Goal: Check status: Check status

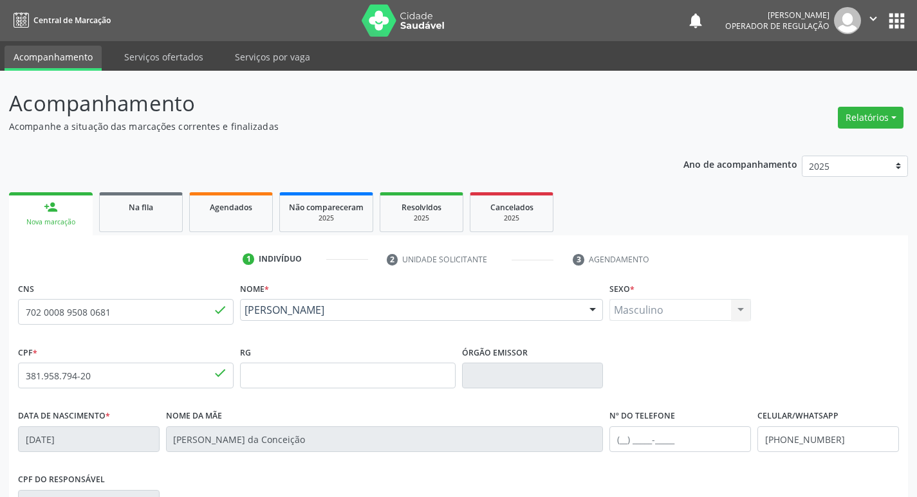
drag, startPoint x: 179, startPoint y: 301, endPoint x: 0, endPoint y: 294, distance: 179.6
click at [0, 294] on div "Acompanhamento Acompanhe a situação das marcações correntes e finalizadas Relat…" at bounding box center [458, 384] width 917 height 626
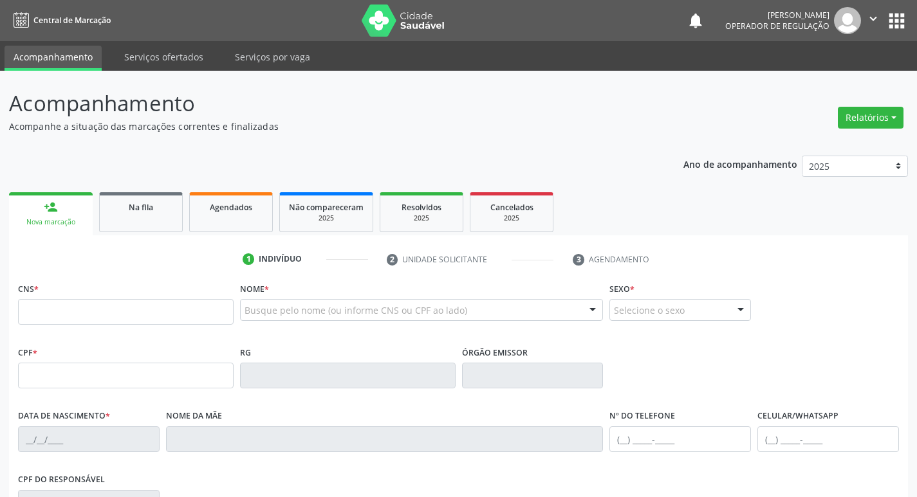
click at [343, 299] on div "Nome * Busque pelo nome (ou informe CNS ou CPF ao lado) Nenhum resultado encont…" at bounding box center [421, 304] width 363 height 50
click at [343, 303] on div "Busque pelo nome (ou informe CNS ou CPF ao lado)" at bounding box center [421, 310] width 363 height 22
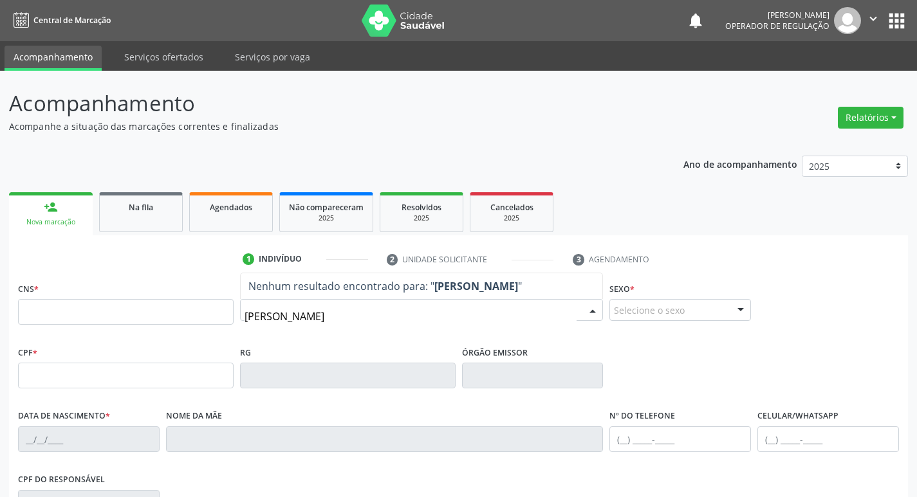
type input "MANOEL PEREIRA"
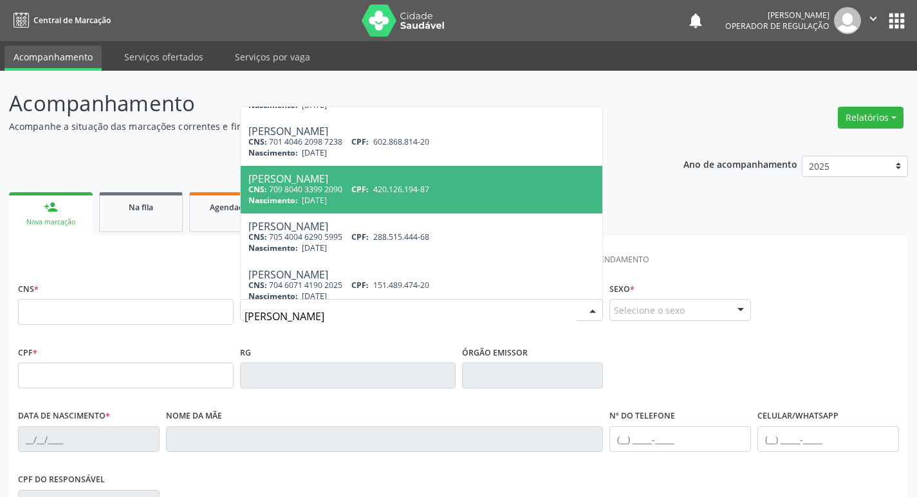
scroll to position [525, 0]
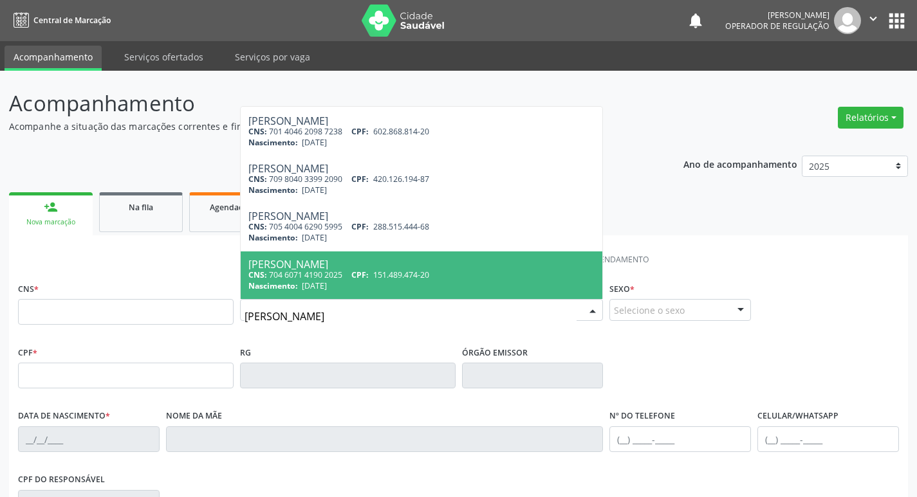
click at [197, 260] on ul "1 Indivíduo 2 Unidade solicitante 3 Agendamento" at bounding box center [458, 259] width 898 height 21
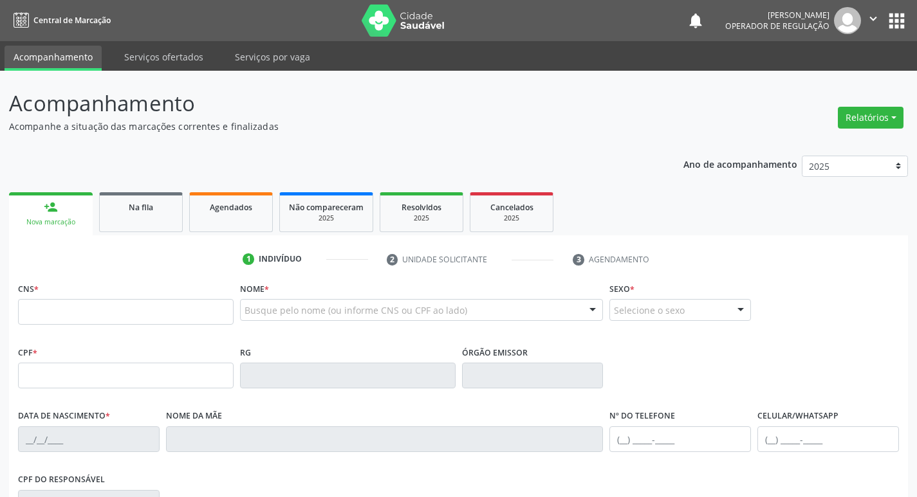
scroll to position [0, 0]
